Goal: Check status: Check status

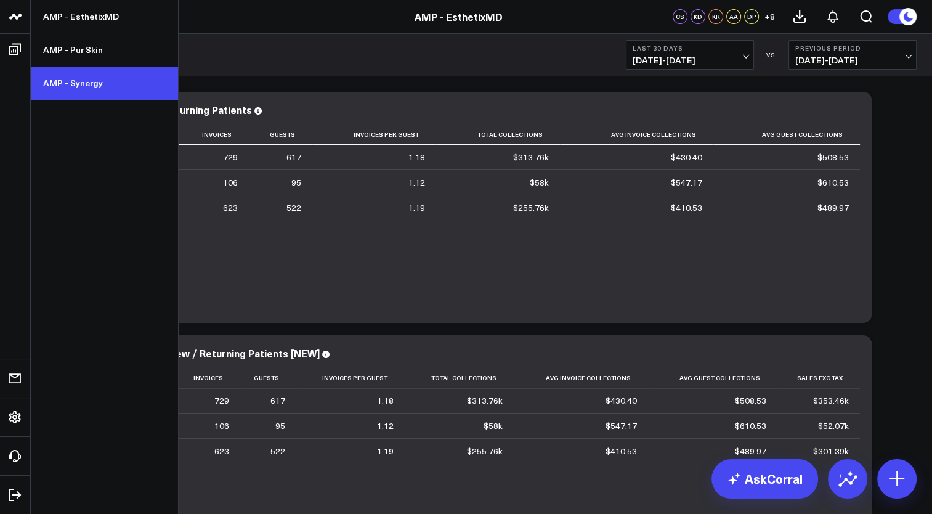
click at [88, 89] on link "AMP - Synergy" at bounding box center [104, 83] width 147 height 33
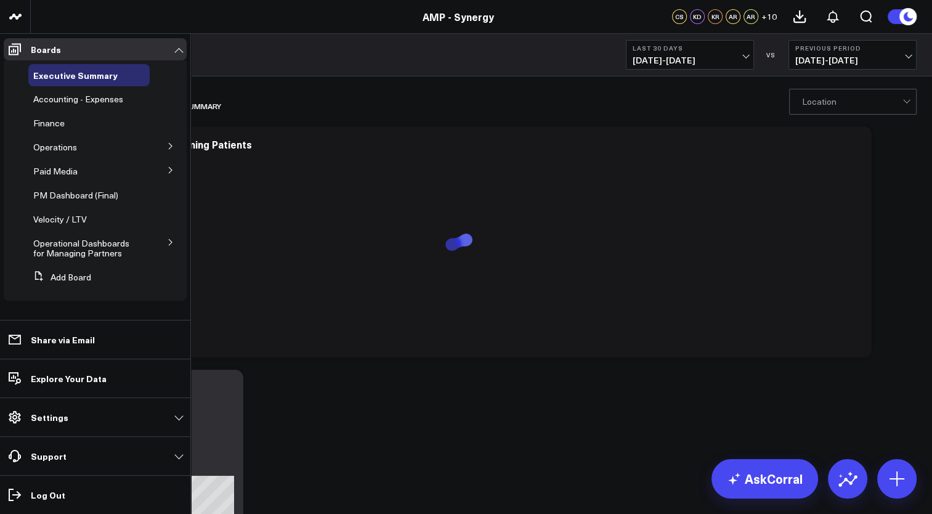
click at [169, 147] on icon at bounding box center [170, 145] width 7 height 7
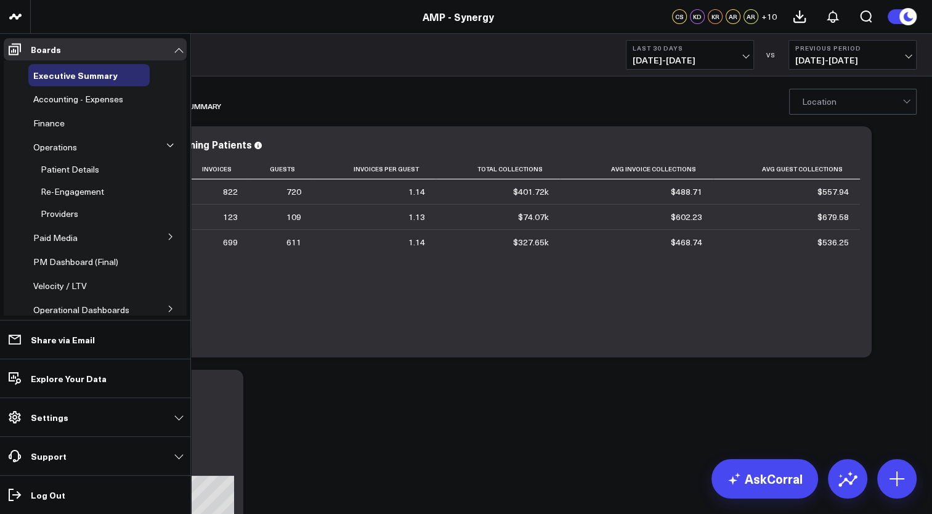
click at [169, 147] on button at bounding box center [170, 145] width 18 height 32
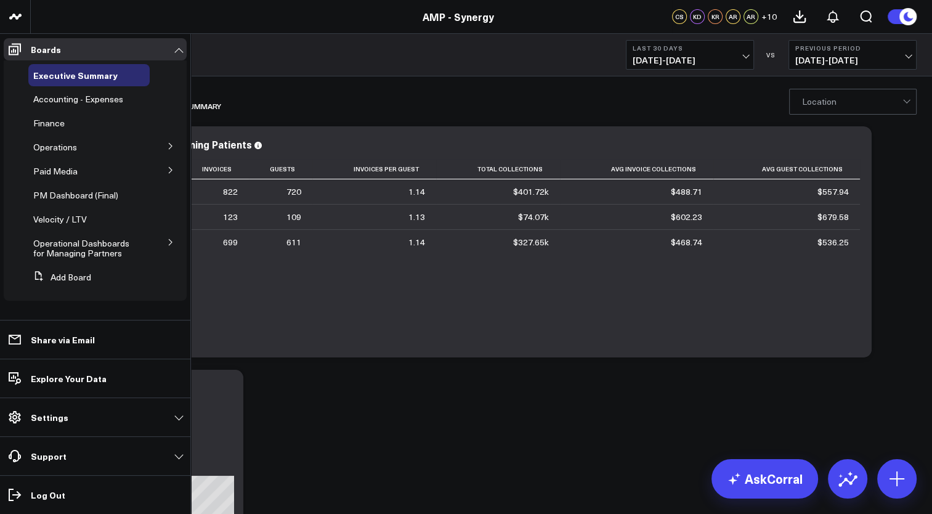
click at [172, 243] on icon at bounding box center [170, 242] width 3 height 6
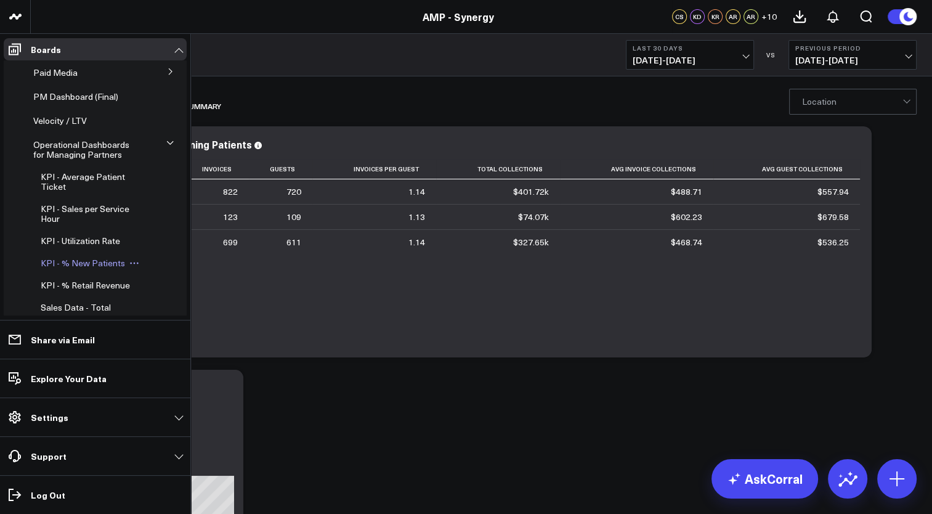
scroll to position [123, 0]
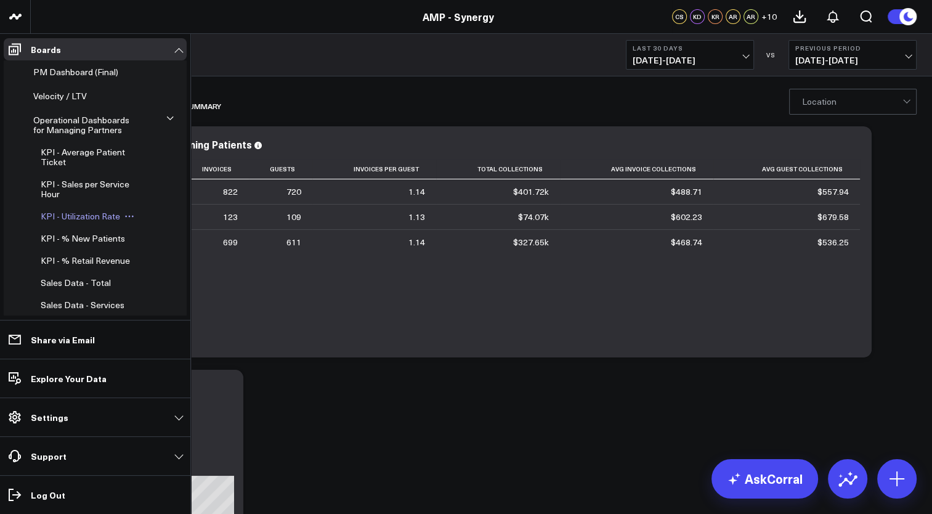
click at [108, 214] on span "KPI - Utilization Rate" at bounding box center [80, 216] width 79 height 12
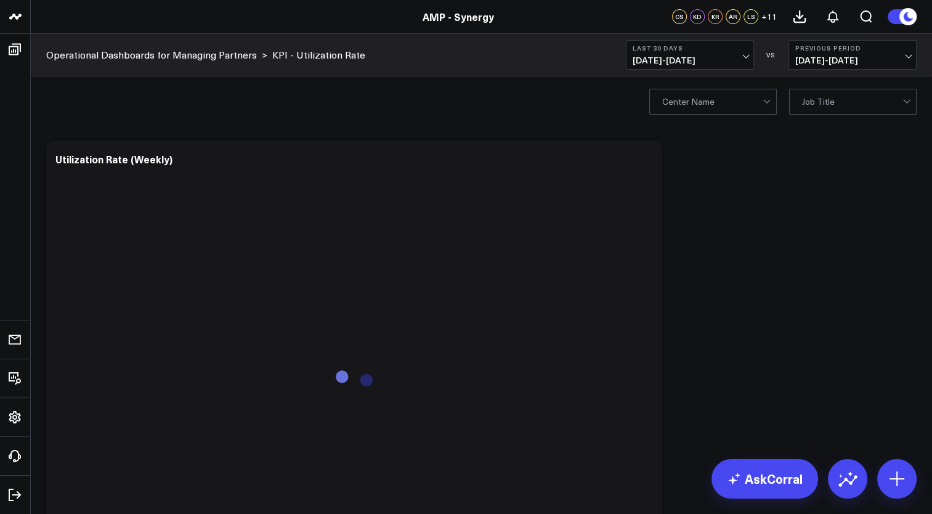
click at [672, 55] on span "08/02/25 - 08/31/25" at bounding box center [689, 60] width 115 height 10
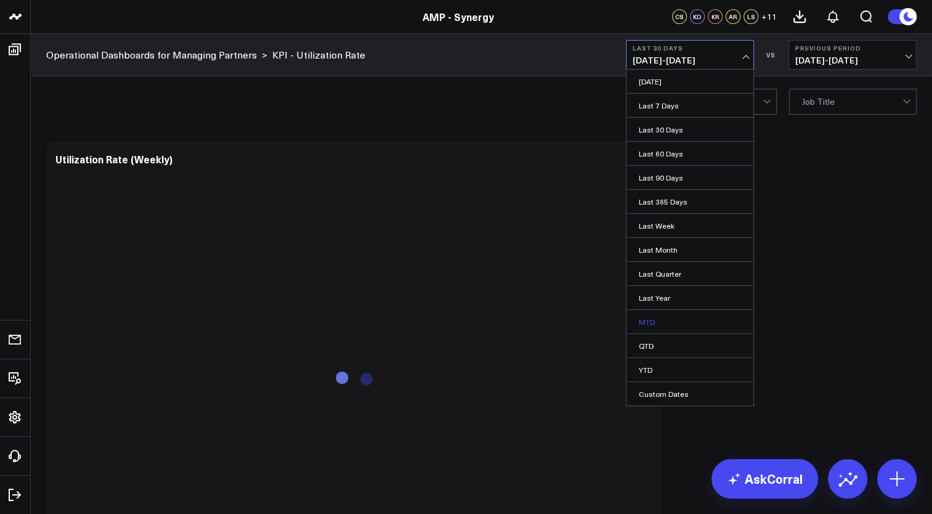
click at [680, 326] on link "MTD" at bounding box center [689, 321] width 127 height 23
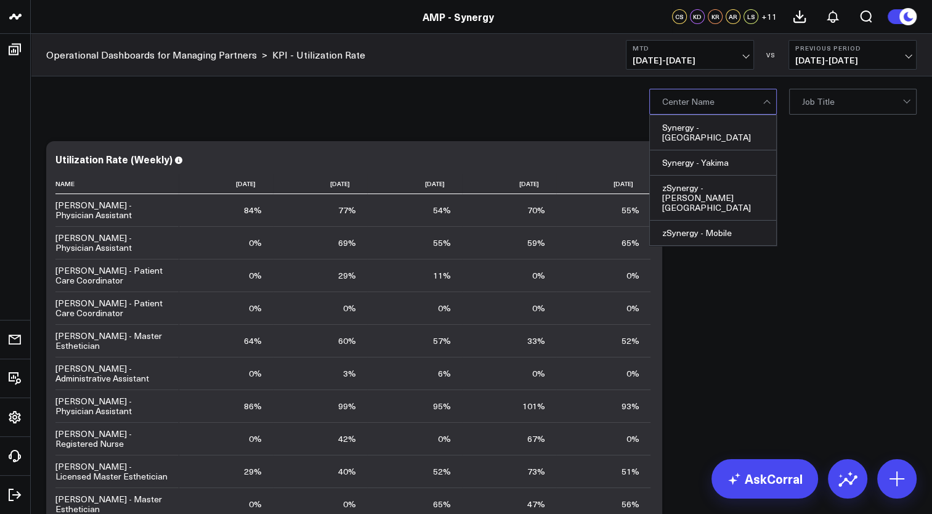
click at [773, 102] on div "Center Name" at bounding box center [712, 102] width 127 height 26
click at [738, 123] on div "Synergy - Kennewick" at bounding box center [713, 132] width 126 height 35
